Goal: Check status

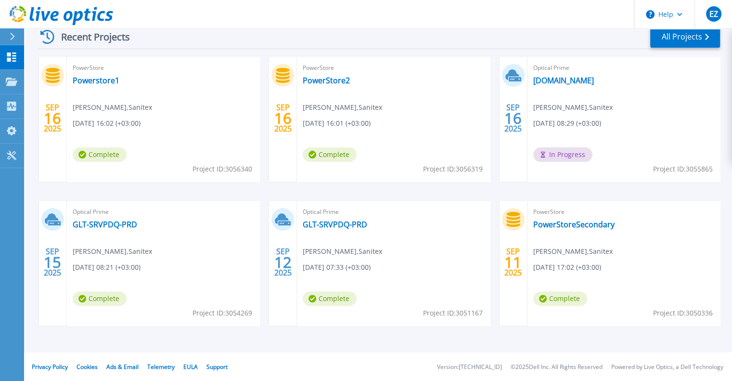
scroll to position [96, 0]
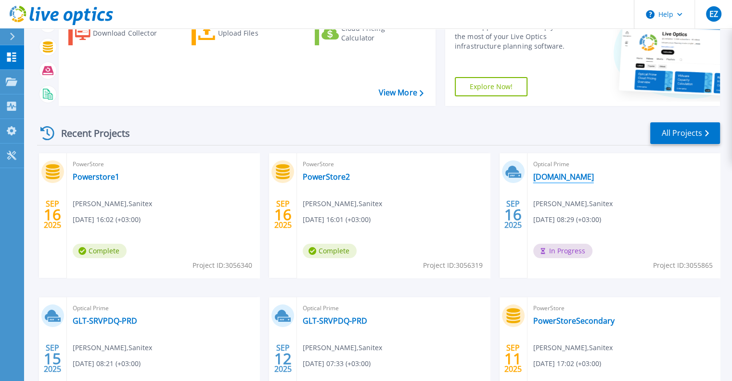
click at [570, 179] on link "[DOMAIN_NAME]" at bounding box center [563, 177] width 61 height 10
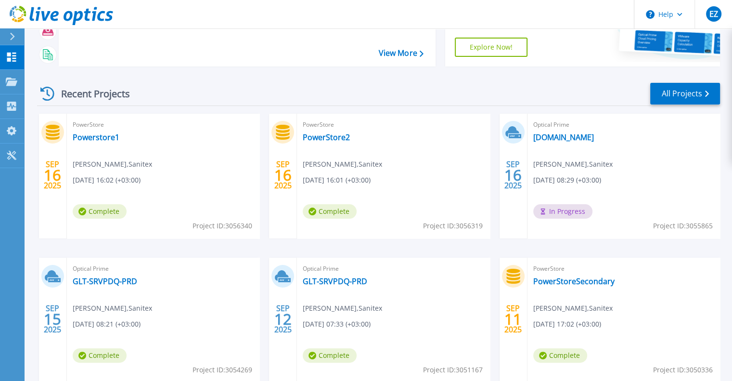
scroll to position [144, 0]
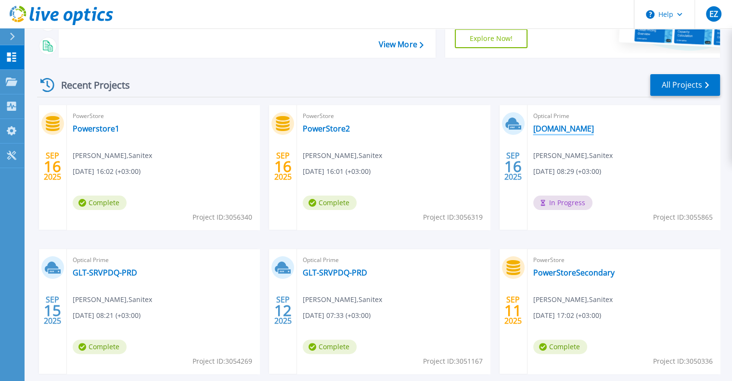
click at [581, 128] on link "[DOMAIN_NAME]" at bounding box center [563, 129] width 61 height 10
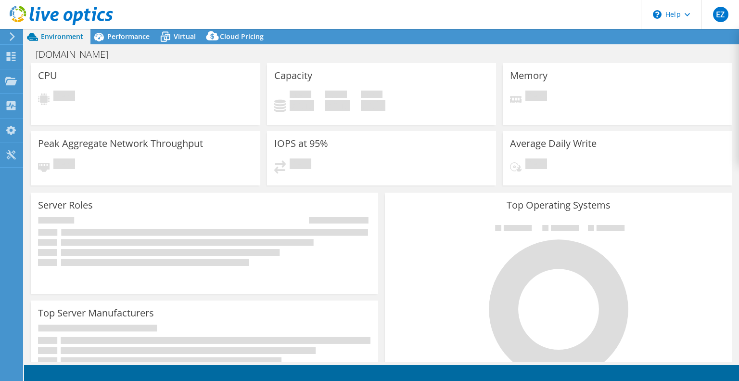
select select "USD"
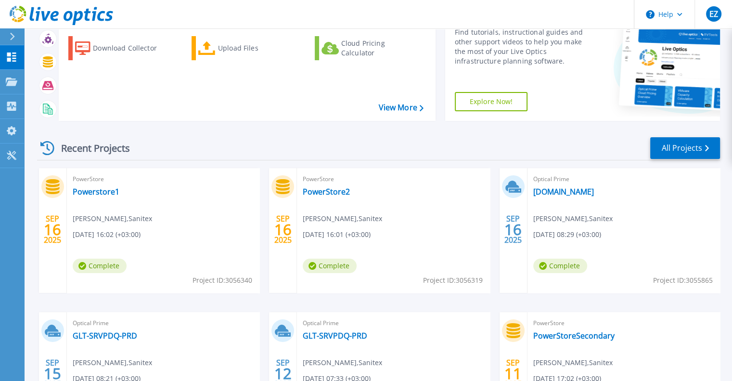
scroll to position [96, 0]
